Goal: Task Accomplishment & Management: Complete application form

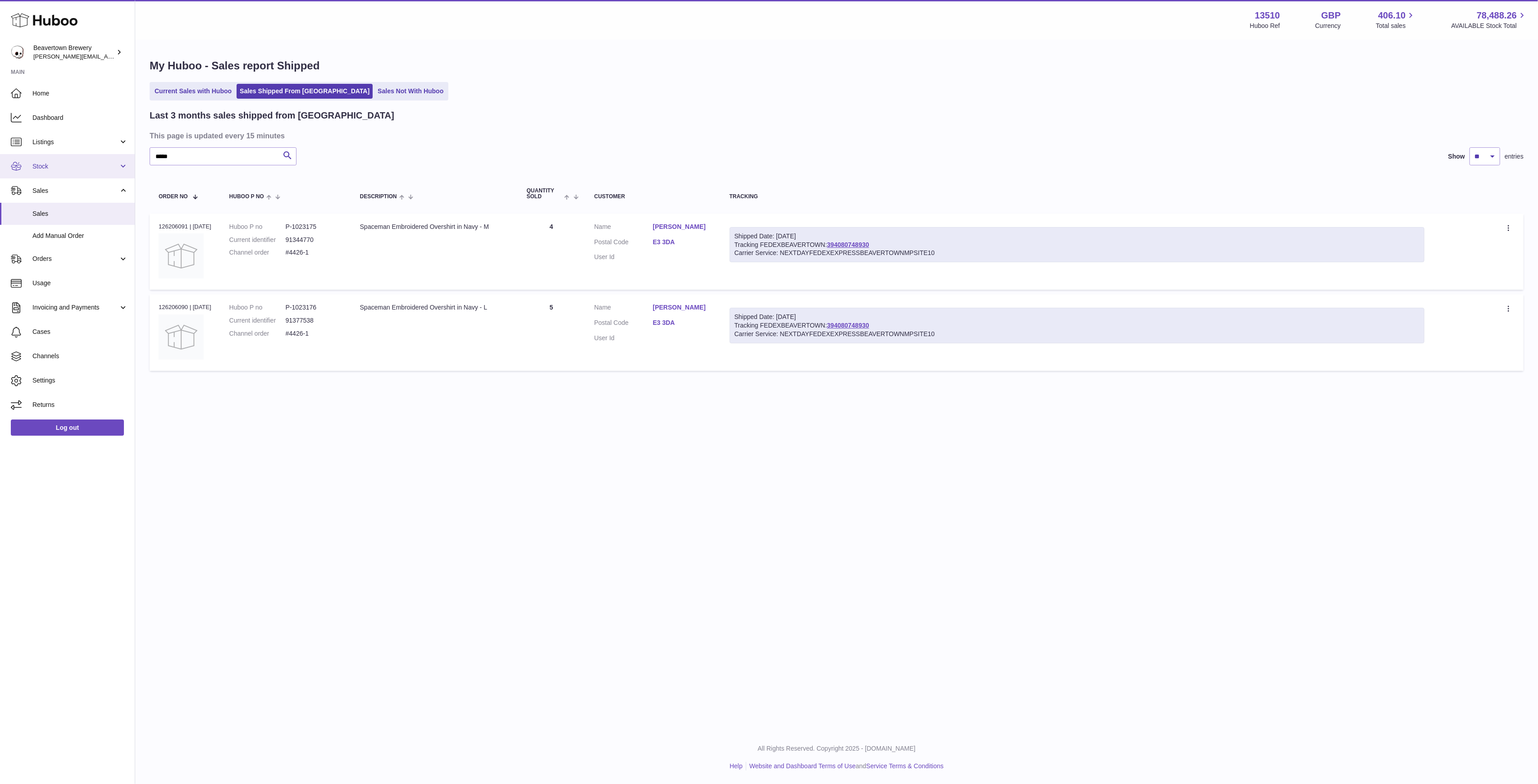
click at [63, 158] on link "Stock" at bounding box center [68, 166] width 135 height 24
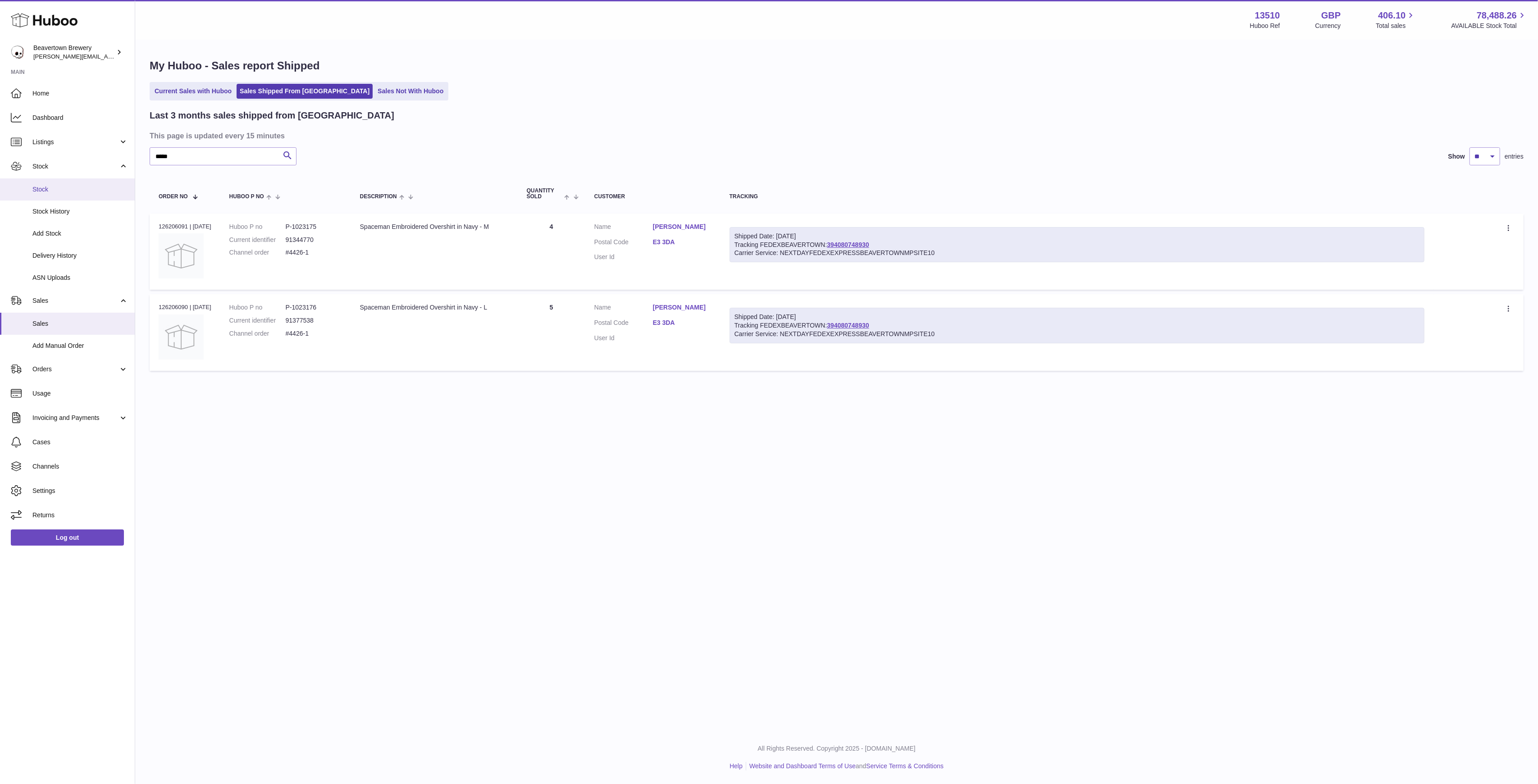
click at [55, 184] on link "Stock" at bounding box center [68, 189] width 135 height 22
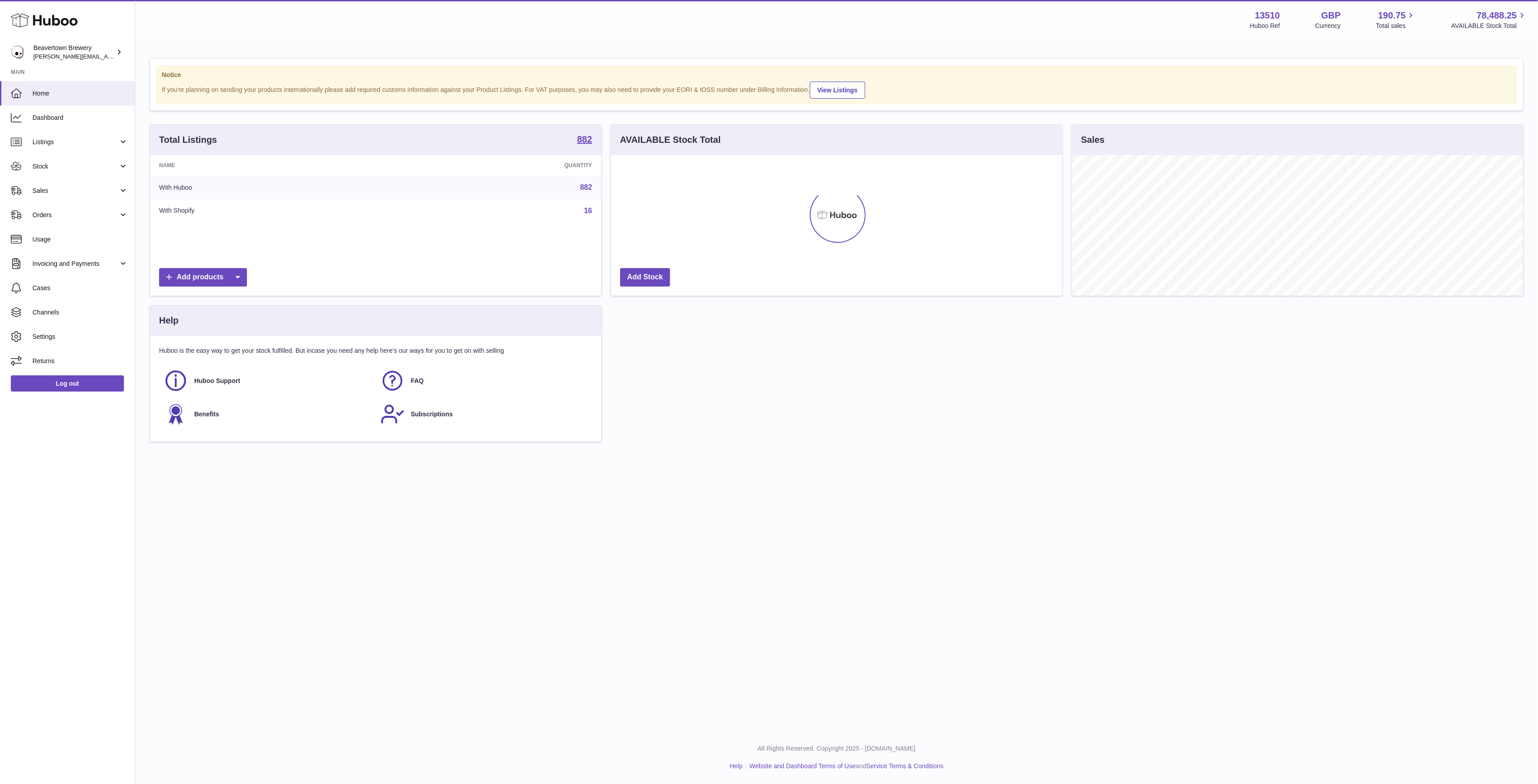
scroll to position [140, 451]
click at [61, 167] on span "Stock" at bounding box center [75, 166] width 86 height 9
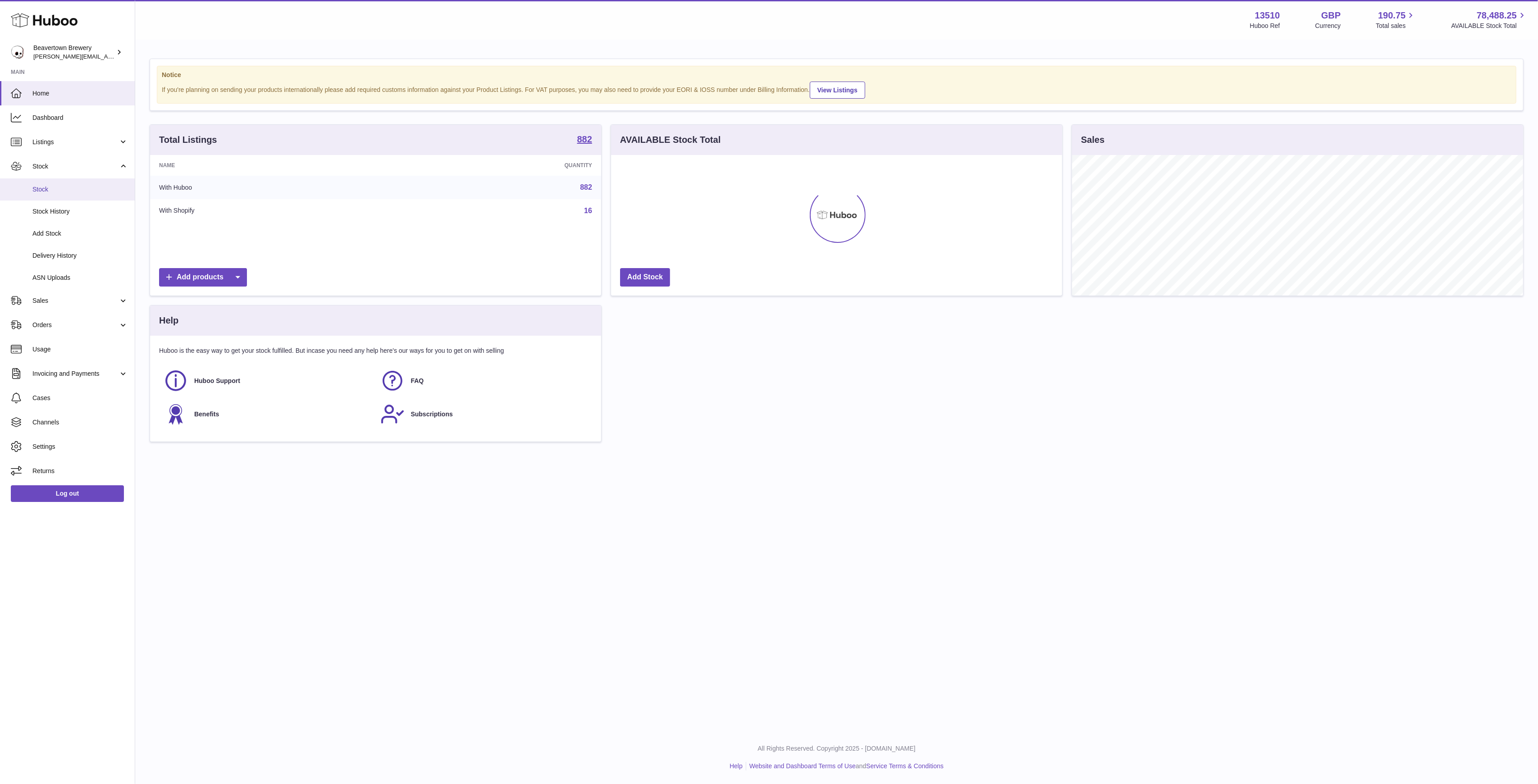
click at [56, 188] on span "Stock" at bounding box center [80, 189] width 95 height 9
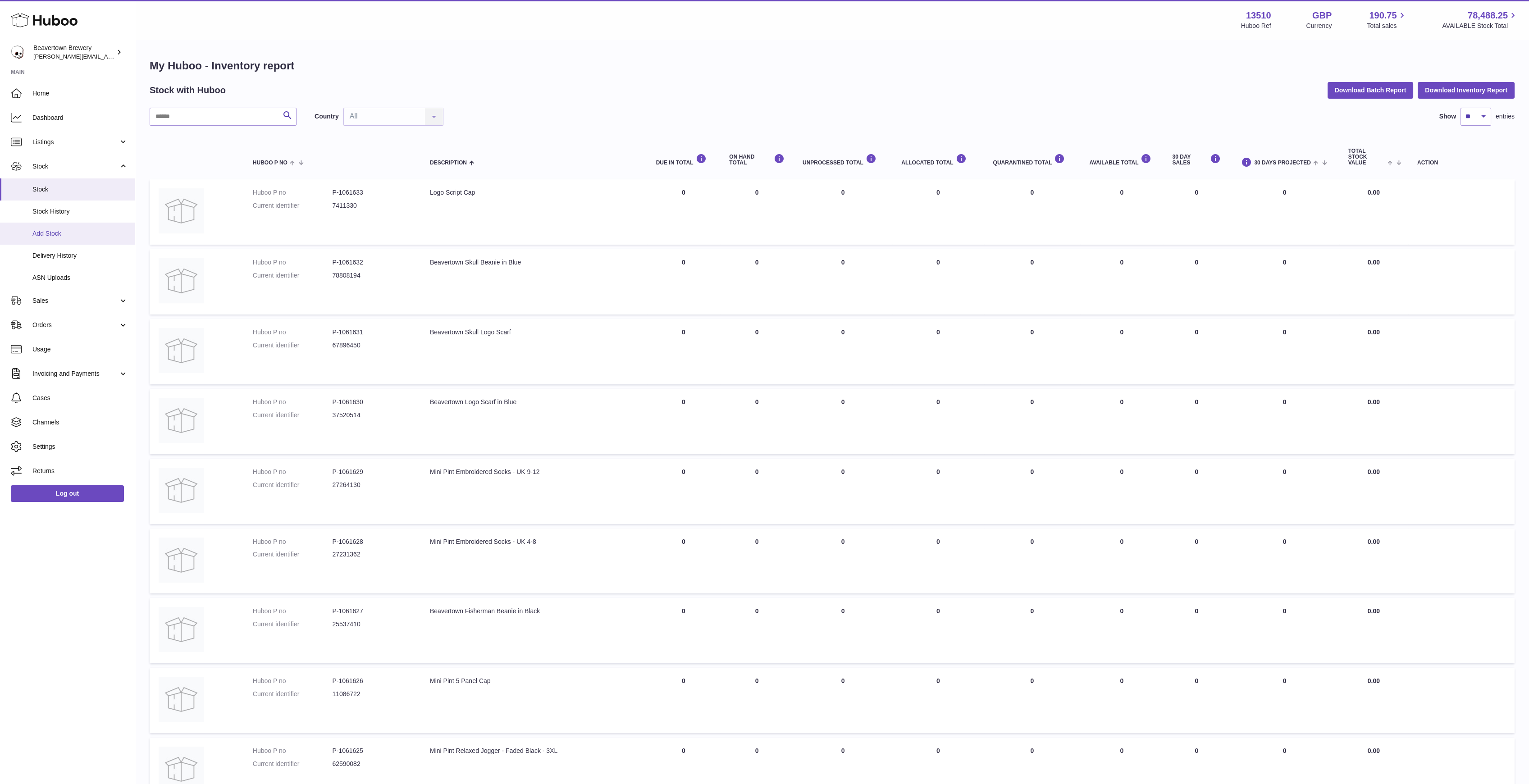
click at [39, 242] on link "Add Stock" at bounding box center [68, 234] width 135 height 22
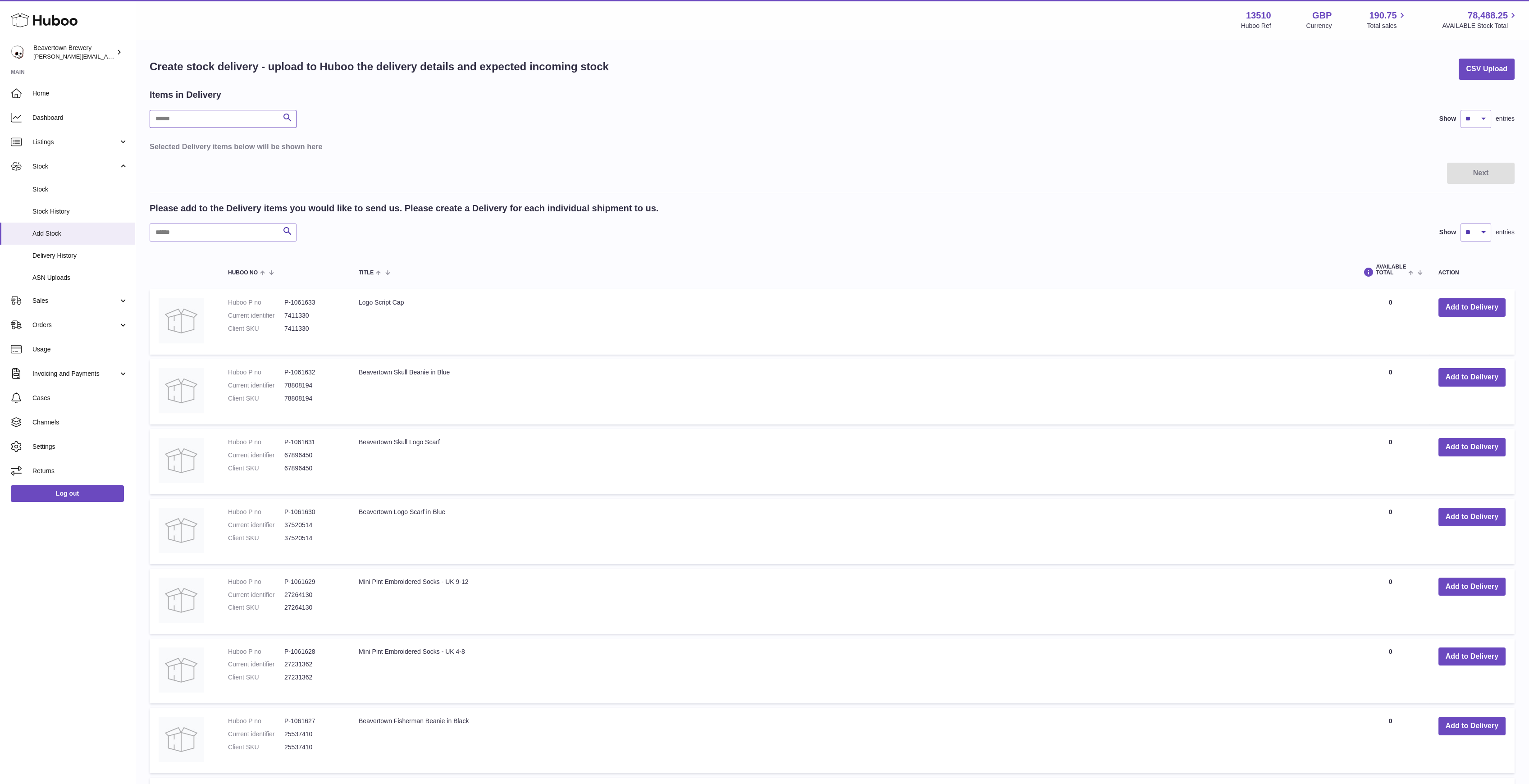
click at [191, 120] on input "text" at bounding box center [224, 119] width 147 height 18
type input "**********"
drag, startPoint x: 240, startPoint y: 120, endPoint x: 7, endPoint y: 103, distance: 233.6
click at [10, 103] on div "**********" at bounding box center [764, 551] width 1529 height 1103
click at [185, 234] on input "text" at bounding box center [224, 232] width 147 height 18
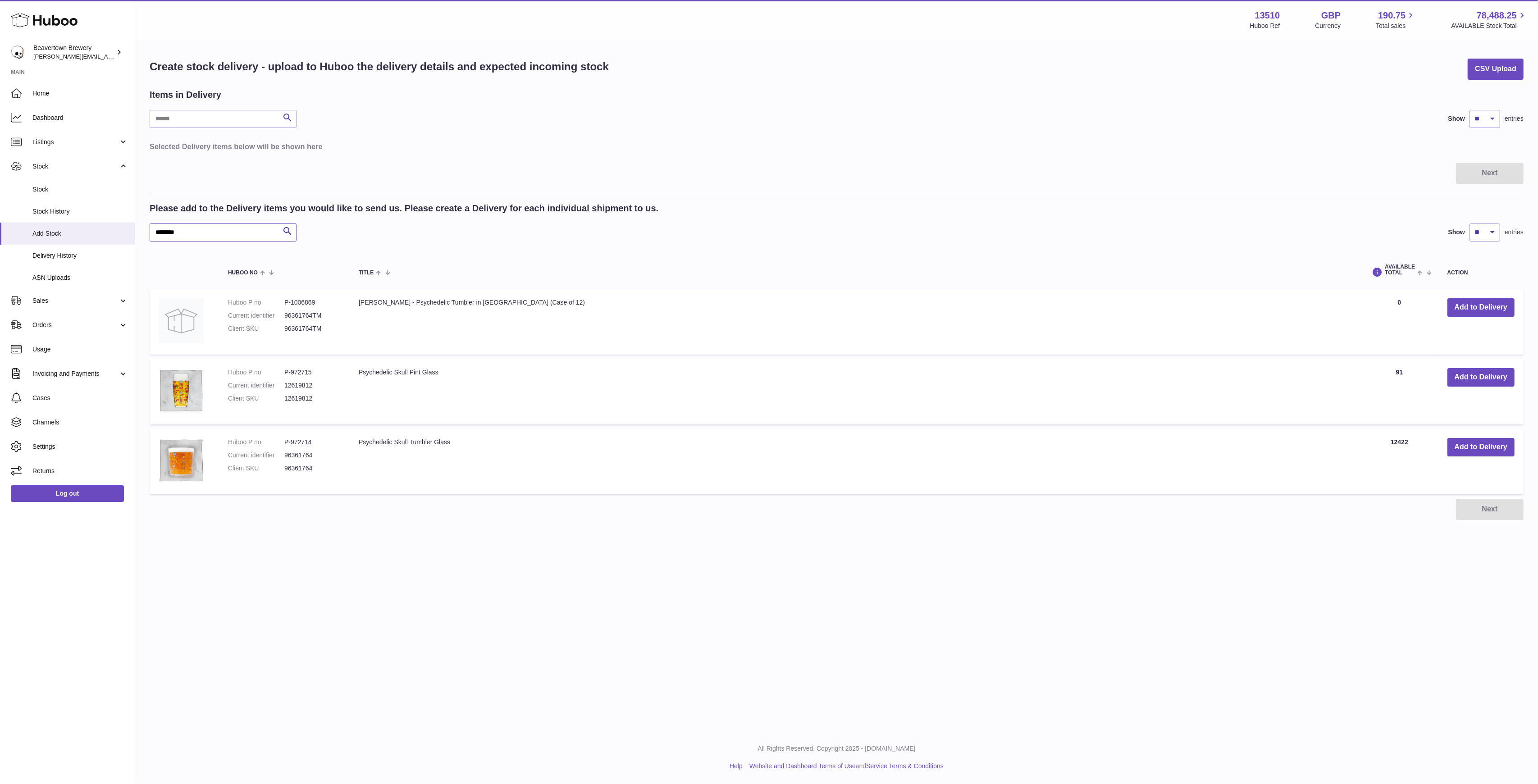
type input "********"
click at [1493, 379] on button "Add to Delivery" at bounding box center [1481, 377] width 67 height 18
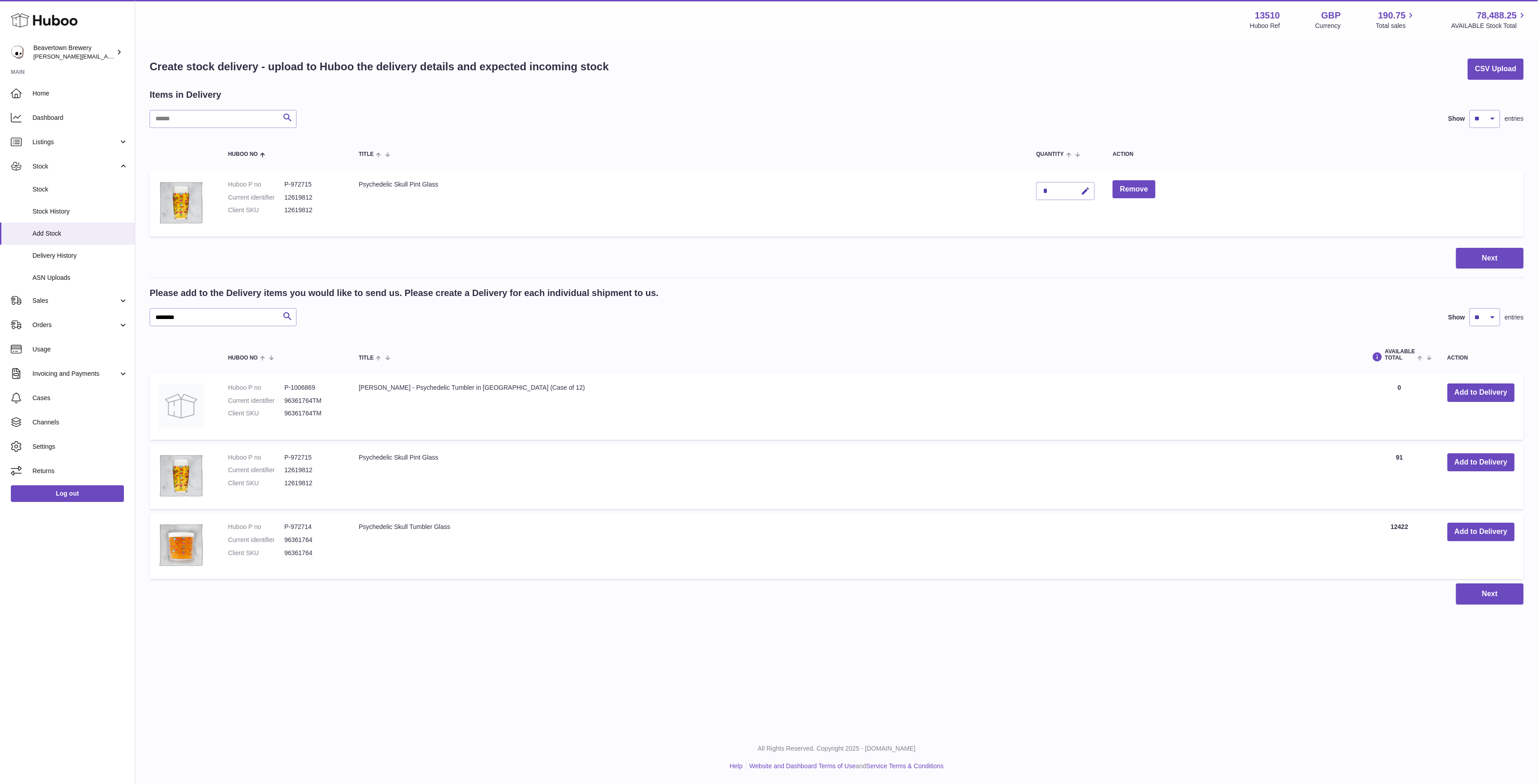
click at [1060, 197] on div "*" at bounding box center [1065, 191] width 59 height 18
click at [1064, 192] on div "*" at bounding box center [1065, 191] width 59 height 18
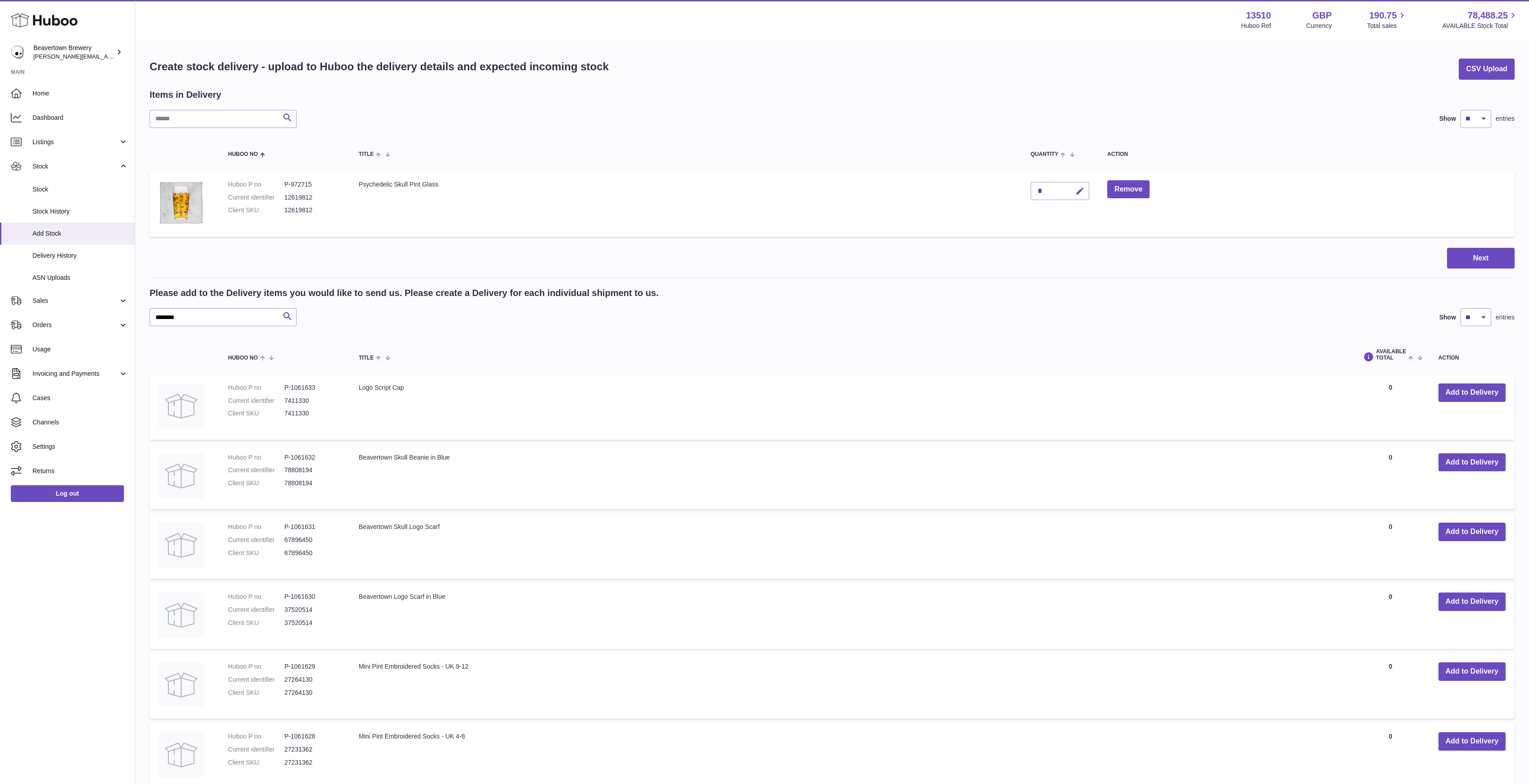
click at [1085, 191] on icon "button" at bounding box center [1080, 191] width 9 height 9
type input "****"
click at [224, 324] on input "********" at bounding box center [224, 317] width 147 height 18
drag, startPoint x: 224, startPoint y: 323, endPoint x: 68, endPoint y: 307, distance: 156.8
click at [70, 307] on div "Huboo Beavertown Brewery Matthew.McCormack@beavertownbrewery.co.uk Main Home Da…" at bounding box center [764, 594] width 1529 height 1187
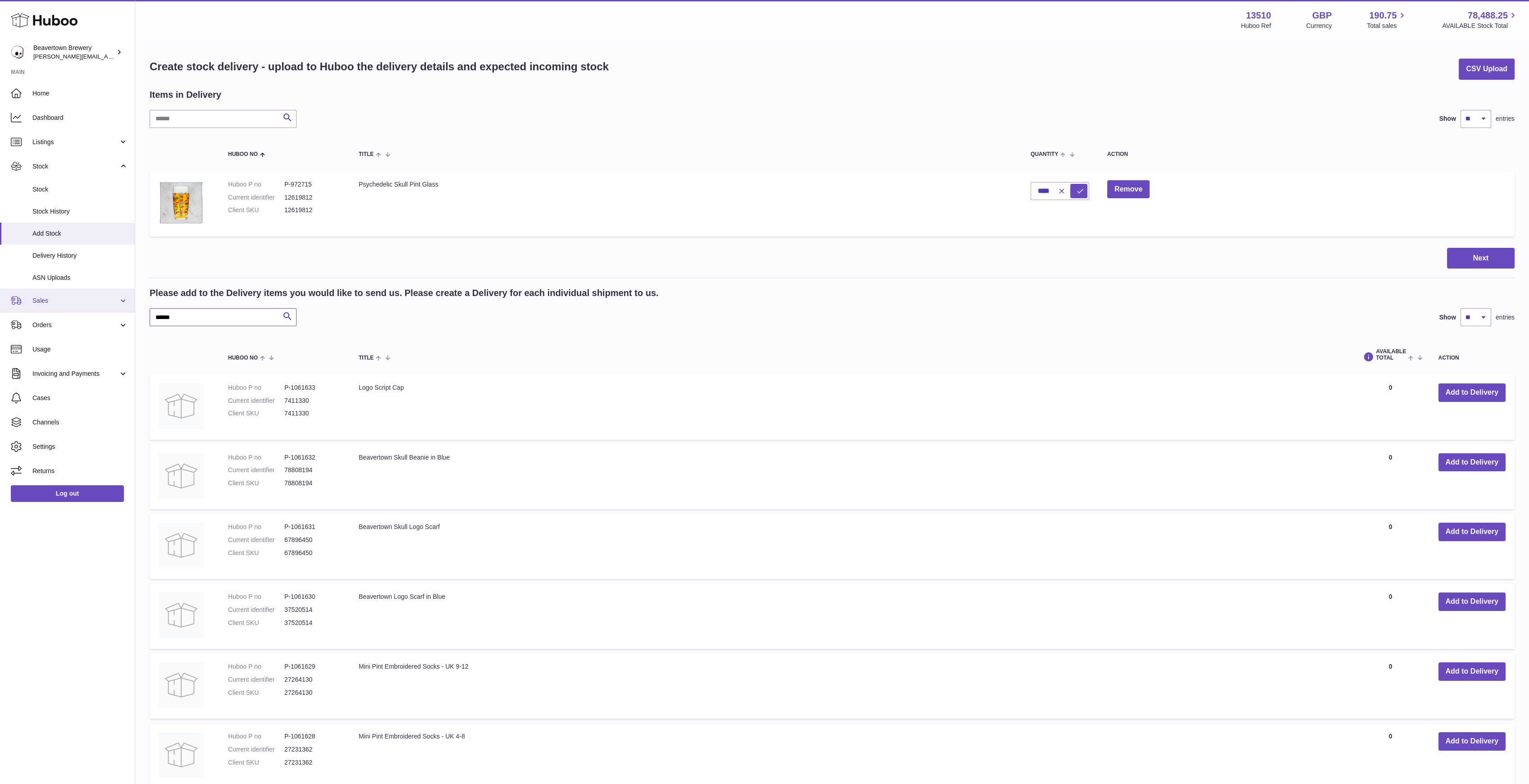
type input "******"
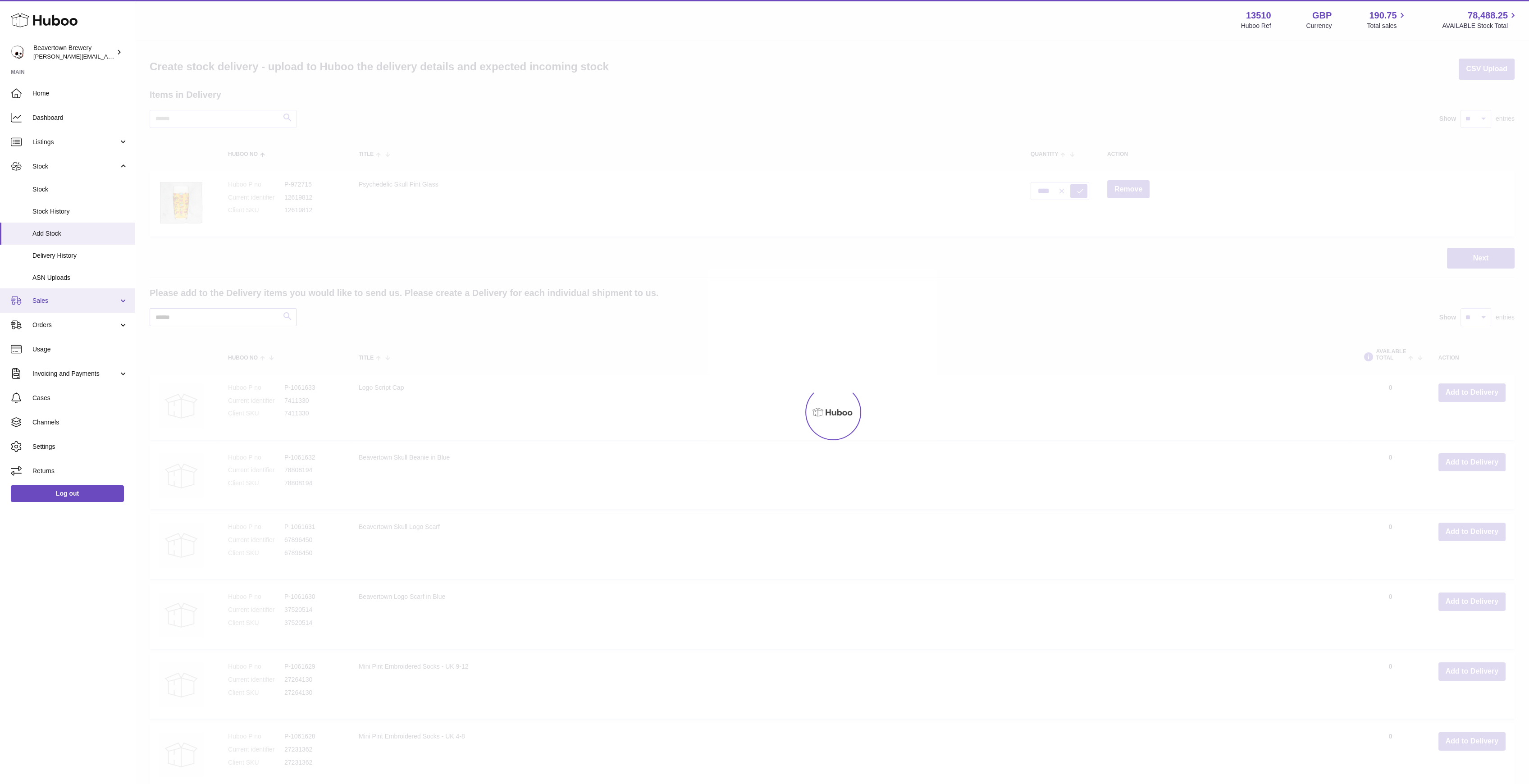
type input "*"
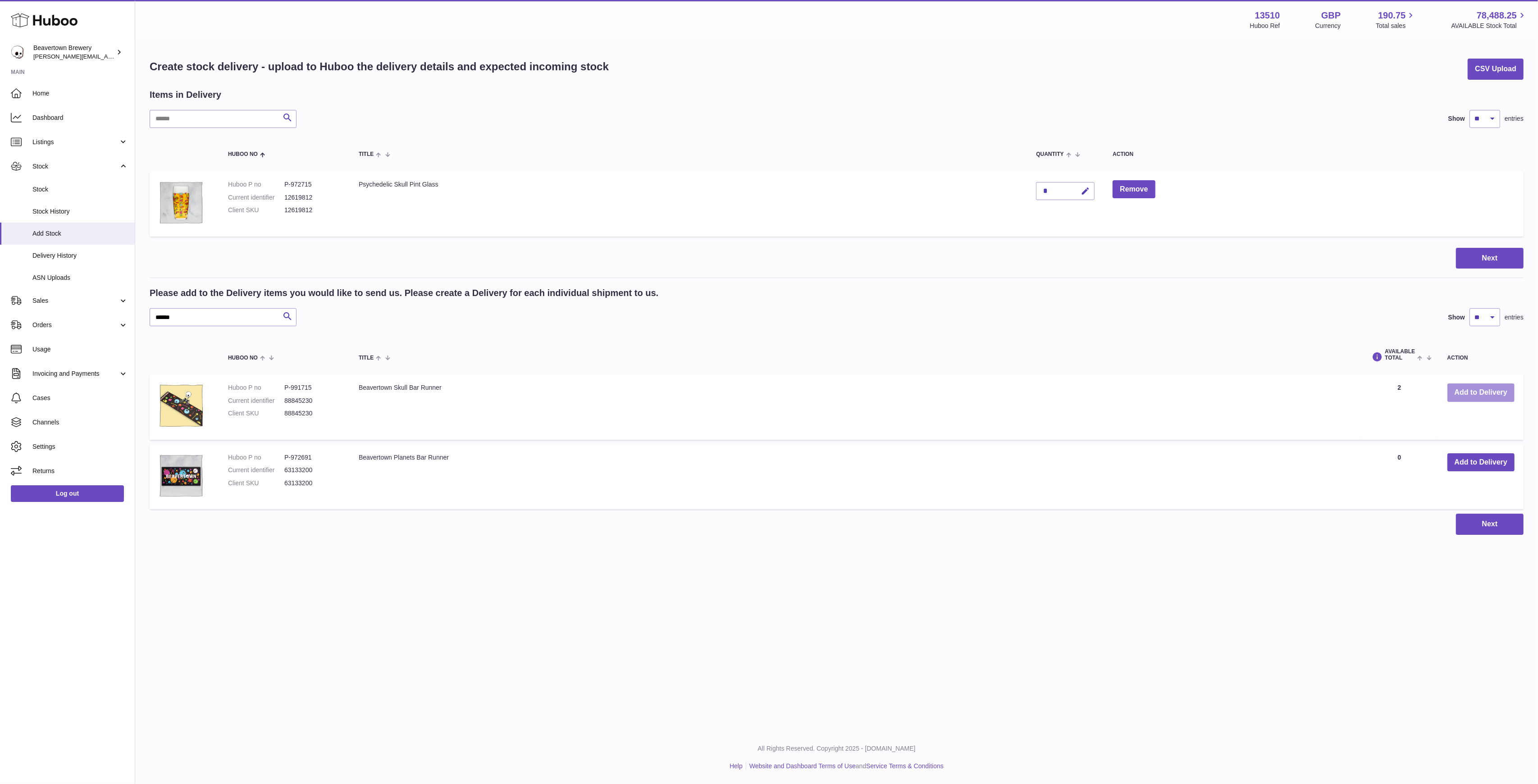
click at [1481, 392] on button "Add to Delivery" at bounding box center [1481, 392] width 67 height 18
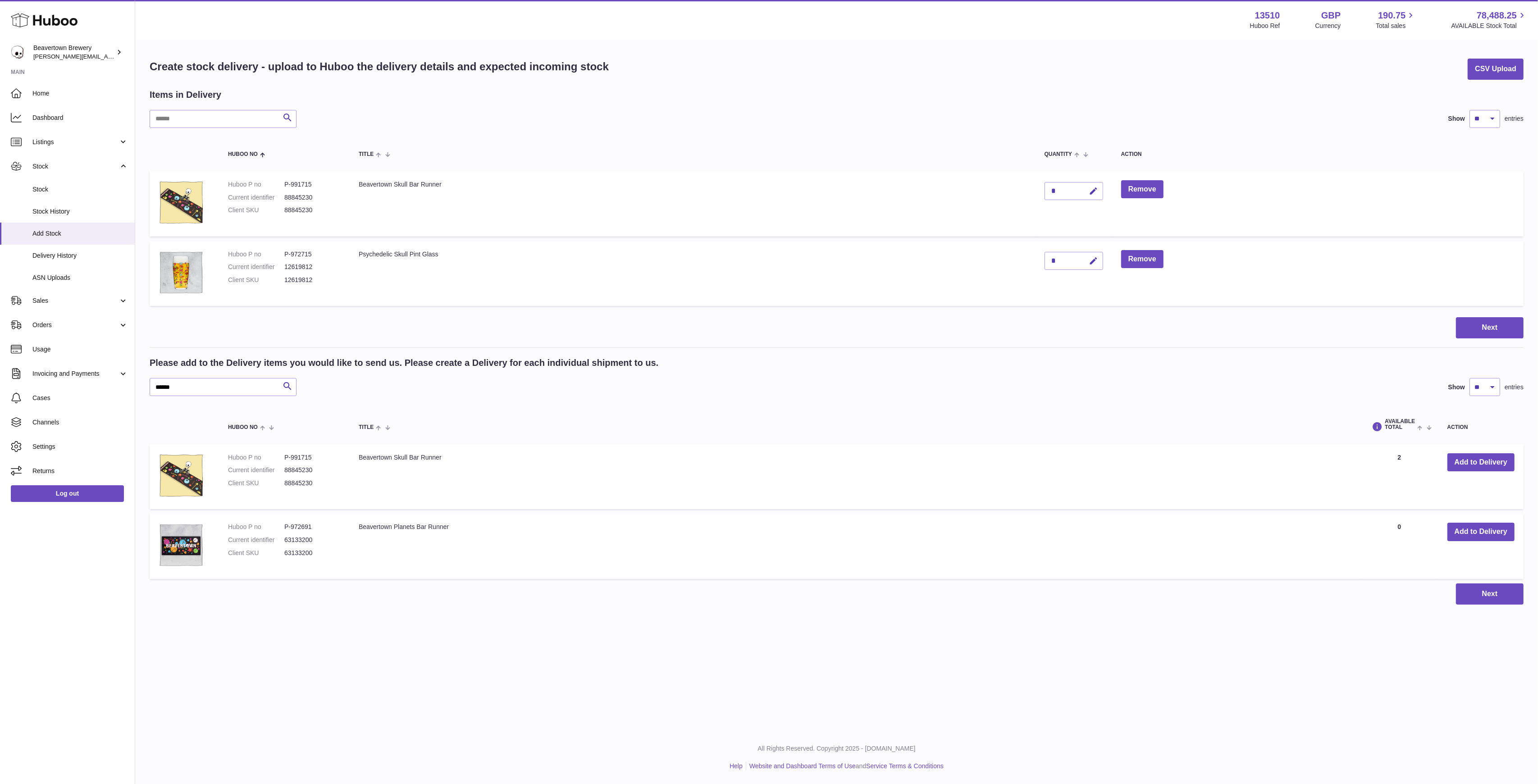
click at [1070, 261] on div "*" at bounding box center [1074, 261] width 59 height 18
click at [1096, 263] on button "button" at bounding box center [1092, 261] width 21 height 18
type input "****"
click at [1102, 265] on button "submit" at bounding box center [1092, 261] width 17 height 14
click at [1074, 193] on div "*" at bounding box center [1074, 191] width 59 height 18
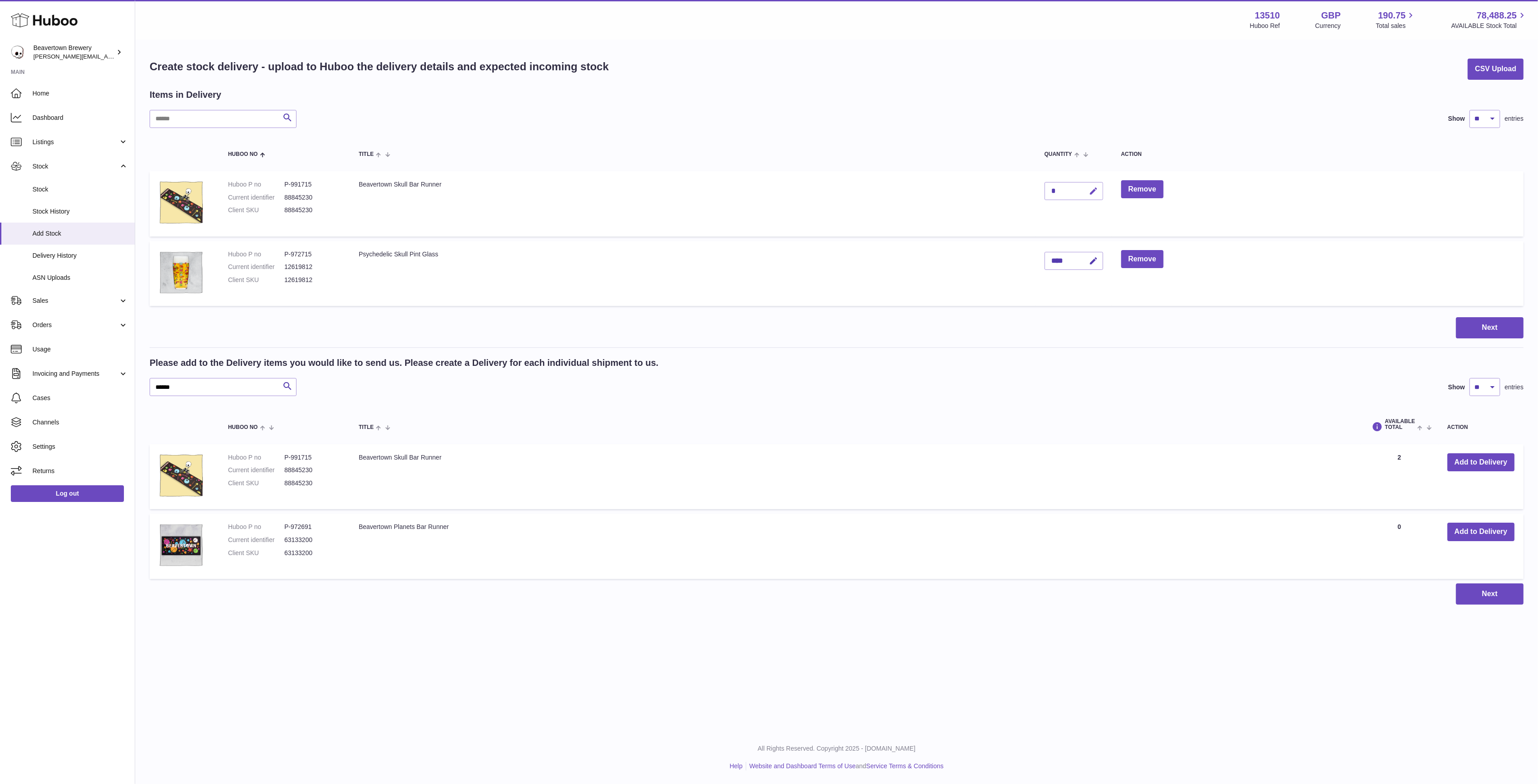
click at [1099, 191] on icon "button" at bounding box center [1094, 191] width 9 height 9
click at [1102, 165] on th "Quantity" at bounding box center [1073, 154] width 76 height 25
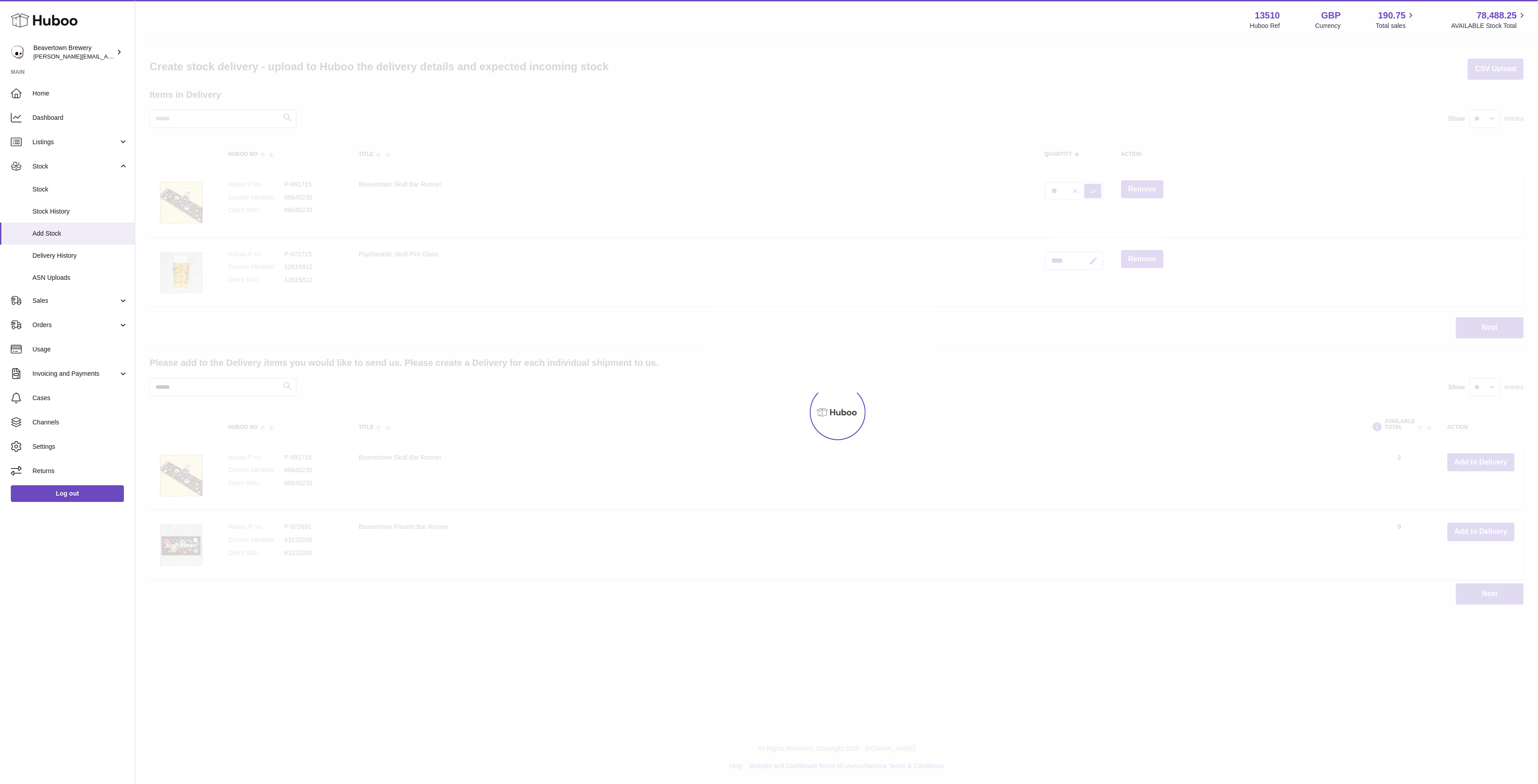
type input "*"
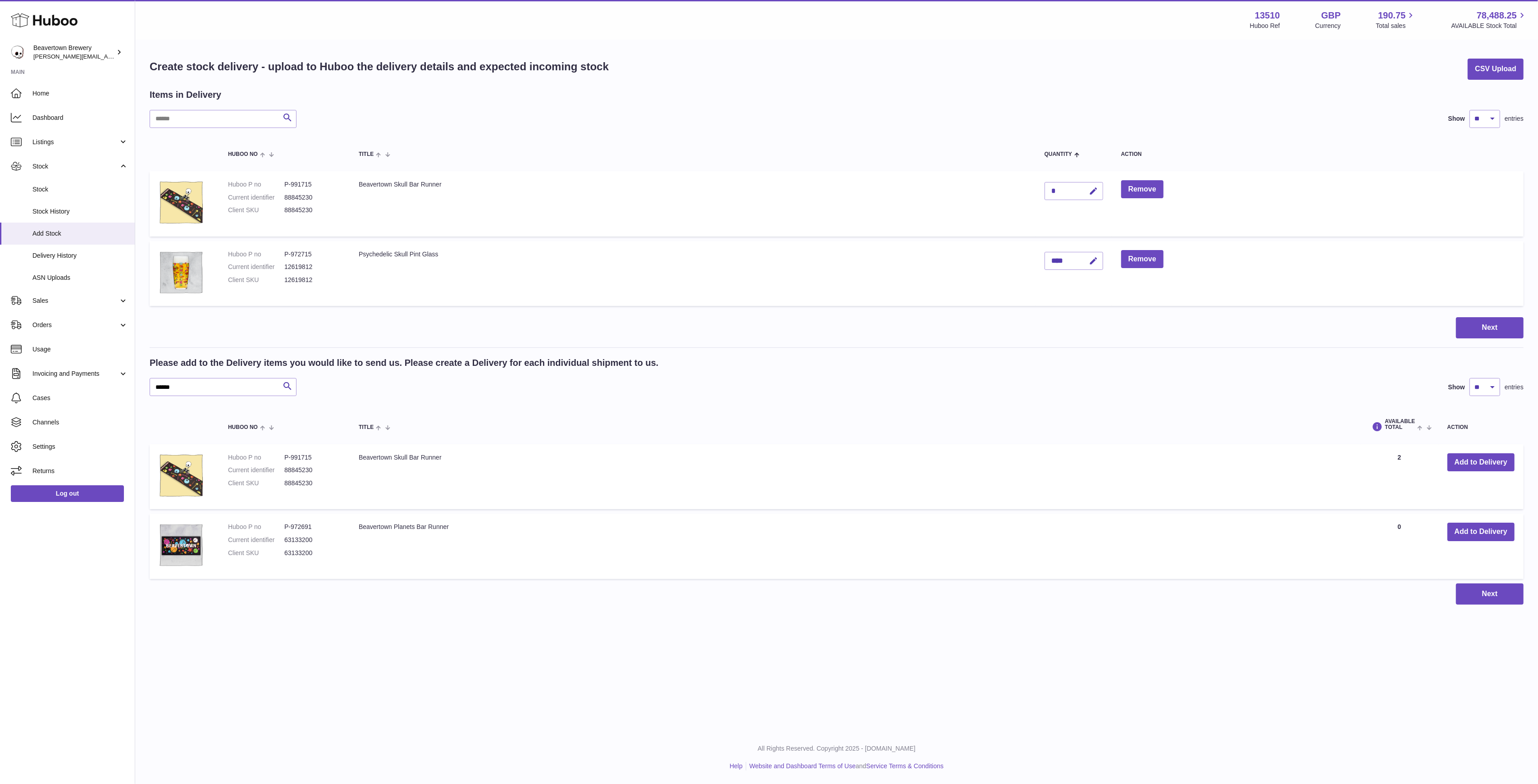
click at [1088, 188] on div "*" at bounding box center [1074, 191] width 59 height 18
click at [1096, 190] on button "button" at bounding box center [1092, 191] width 21 height 18
type input "**"
click at [1098, 190] on icon "submit" at bounding box center [1094, 191] width 8 height 8
click at [1491, 327] on button "Next" at bounding box center [1490, 328] width 68 height 21
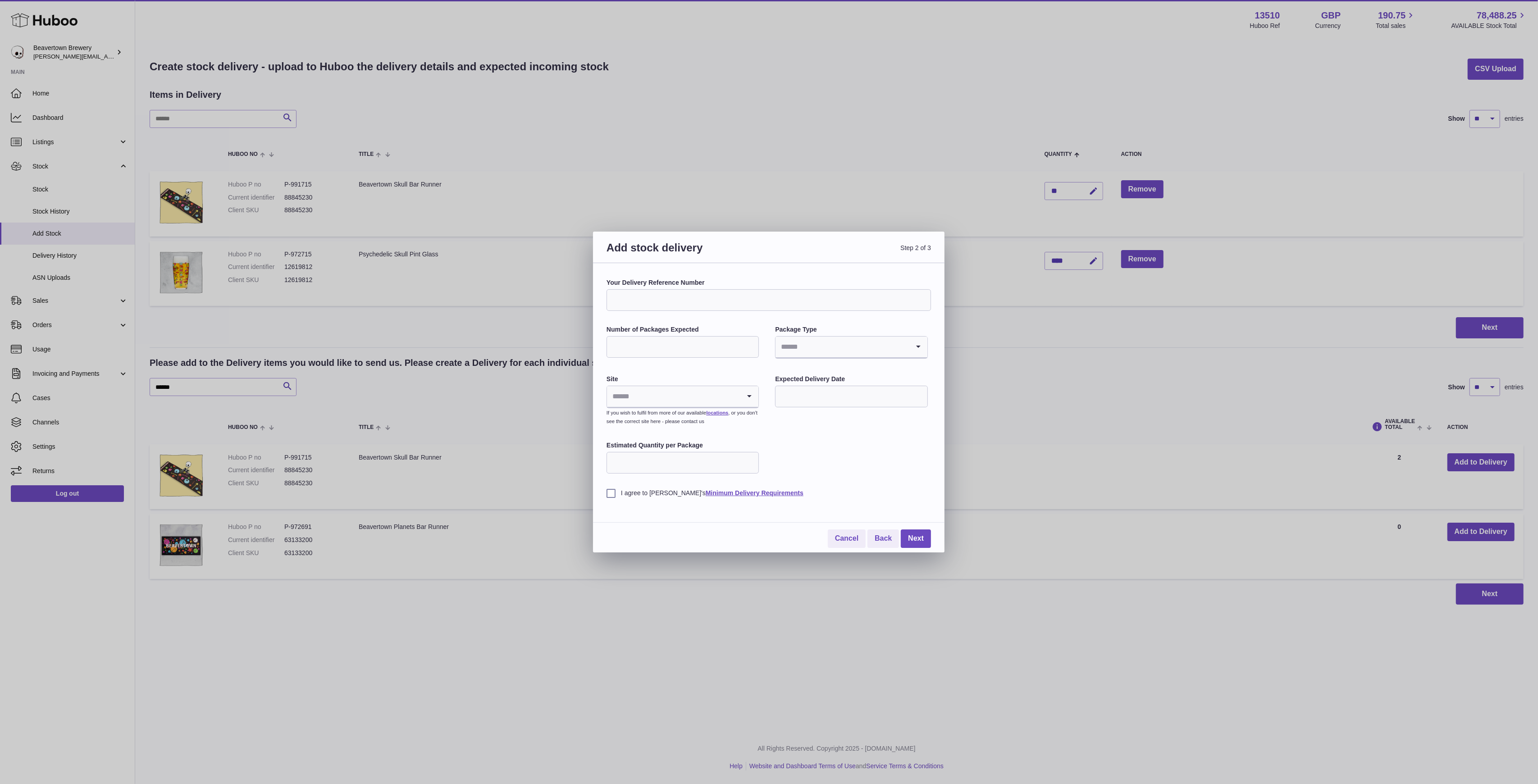
click at [662, 293] on input "Your Delivery Reference Number" at bounding box center [769, 300] width 324 height 22
click at [682, 301] on input "**********" at bounding box center [769, 300] width 324 height 22
type input "**********"
click at [689, 341] on input "Number of Packages Expected" at bounding box center [683, 347] width 153 height 22
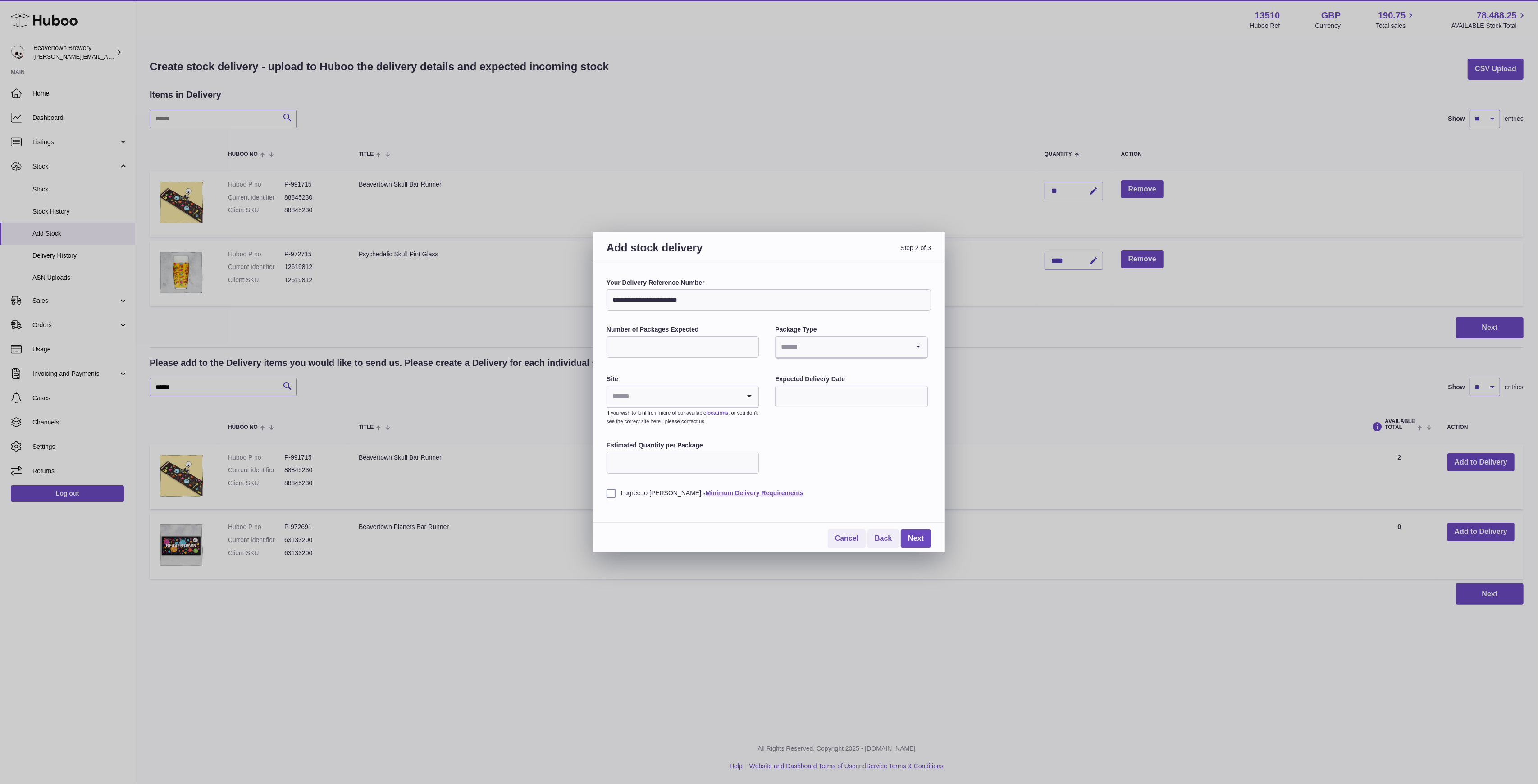
type input "*"
click at [840, 350] on input "Search for option" at bounding box center [842, 346] width 134 height 21
click at [801, 387] on li "Pallets" at bounding box center [851, 389] width 151 height 18
click at [679, 394] on input "Search for option" at bounding box center [674, 396] width 134 height 21
click at [667, 434] on li "🇬🇧 | Unit 3 More Plus Central Park" at bounding box center [682, 439] width 151 height 18
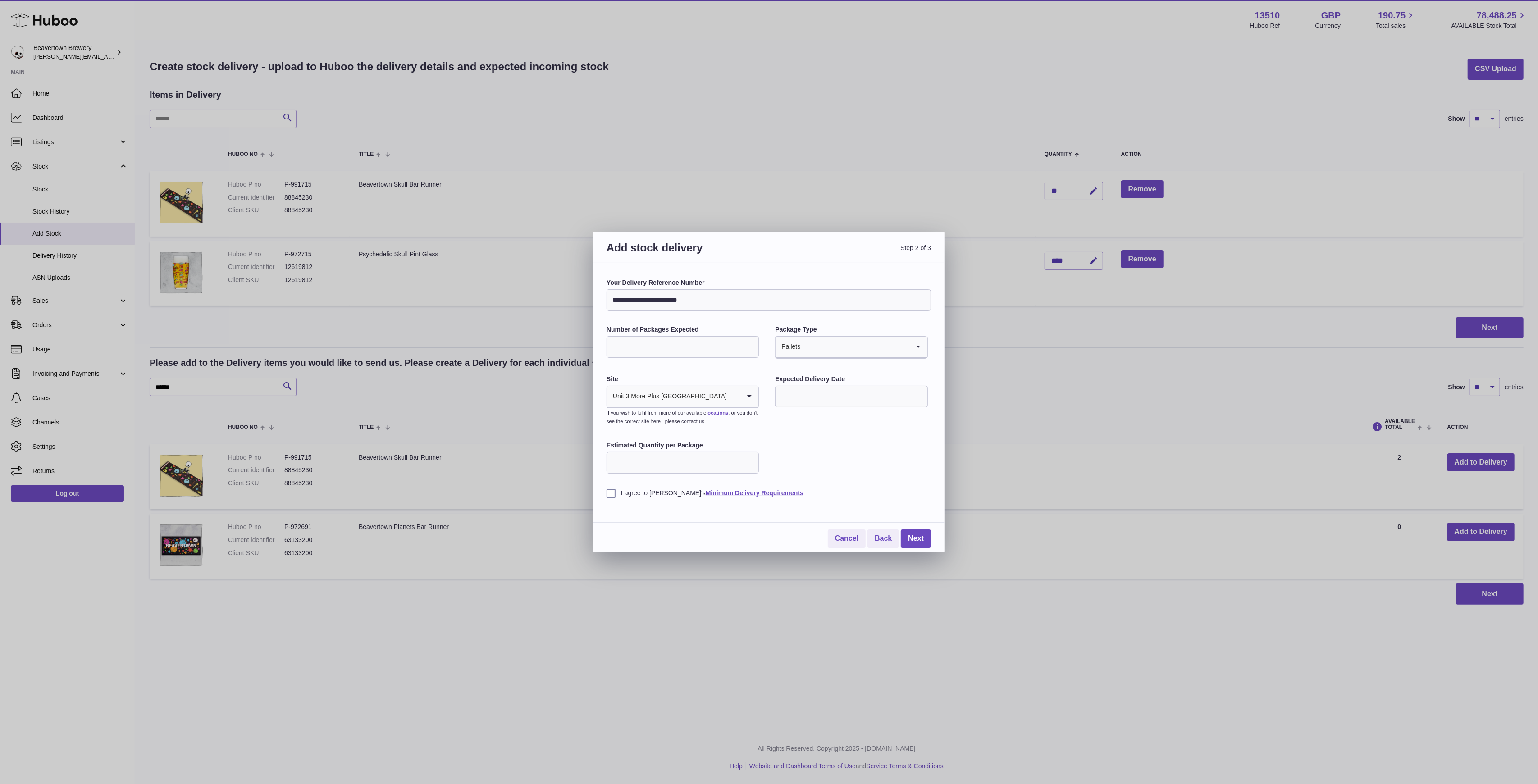
click at [864, 396] on input "text" at bounding box center [852, 396] width 153 height 22
click at [822, 490] on span "15" at bounding box center [825, 489] width 16 height 16
type input "**********"
click at [680, 459] on input "Estimated Quantity per Package" at bounding box center [683, 463] width 153 height 22
click at [609, 492] on label "I agree to Huboo's Minimum Delivery Requirements" at bounding box center [769, 493] width 324 height 9
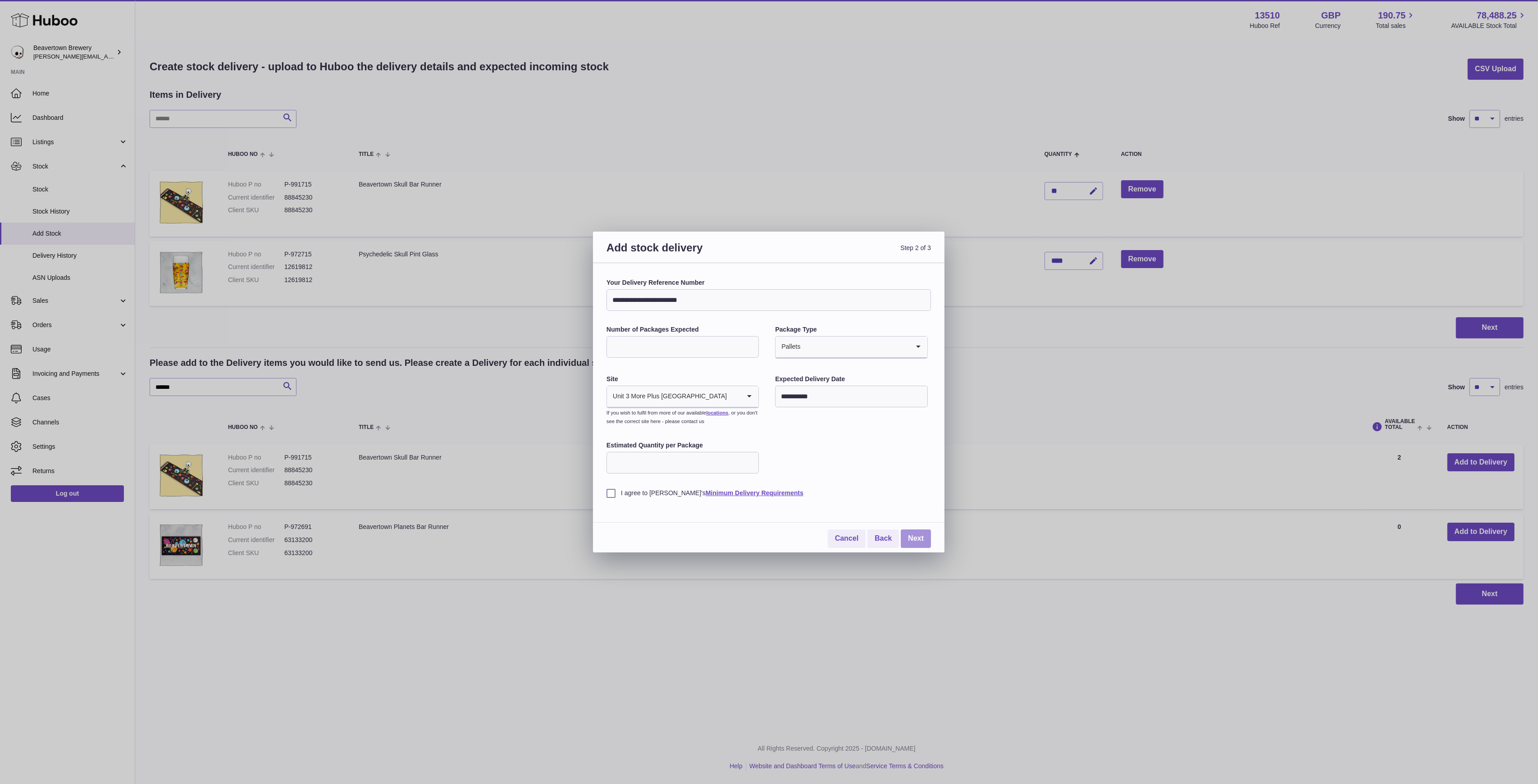
click at [917, 531] on link "Next" at bounding box center [916, 538] width 30 height 18
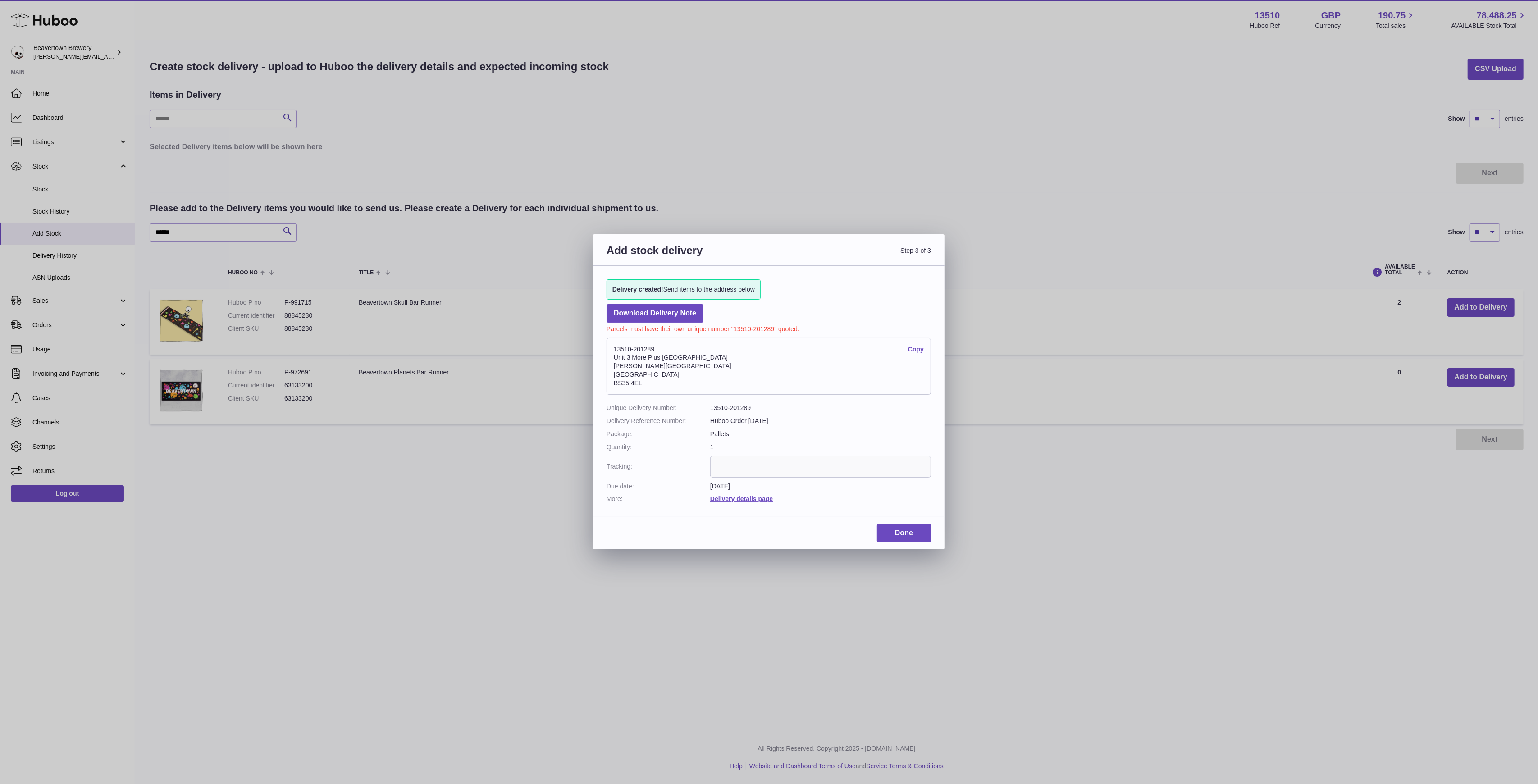
drag, startPoint x: 652, startPoint y: 349, endPoint x: 610, endPoint y: 351, distance: 42.0
click at [610, 351] on address "13510-201289 Copy Unit 3 More Plus Central Park Hudson Avenue Severn Beach BS35…" at bounding box center [769, 366] width 324 height 57
copy address "13510-201289"
click at [765, 456] on input "text" at bounding box center [821, 467] width 221 height 22
click at [892, 527] on link "Done" at bounding box center [904, 533] width 54 height 18
